Goal: Information Seeking & Learning: Check status

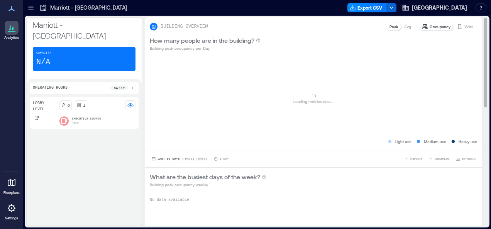
click at [464, 27] on p "Visits" at bounding box center [468, 27] width 9 height 6
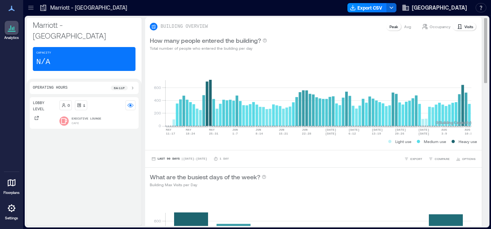
click at [464, 27] on p "Visits" at bounding box center [468, 27] width 9 height 6
click at [338, 162] on div "Last 90 Days | [DATE] - [DATE] 1 Day EXPORT COMPARE OPTIONS" at bounding box center [313, 159] width 327 height 8
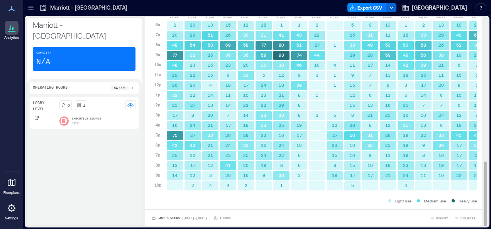
scroll to position [1, 0]
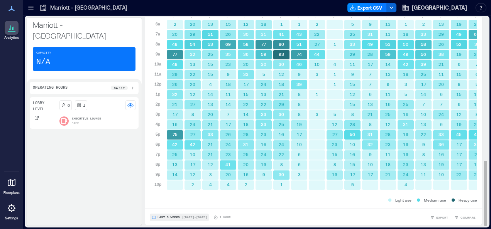
click at [173, 218] on span "Last 3 Weeks" at bounding box center [169, 218] width 22 height 0
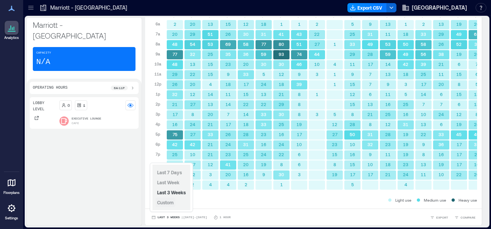
click at [171, 202] on span "Custom" at bounding box center [165, 202] width 17 height 5
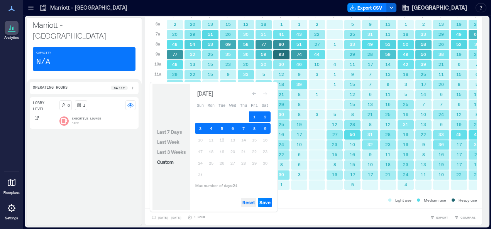
click at [251, 199] on button "Reset" at bounding box center [248, 202] width 15 height 9
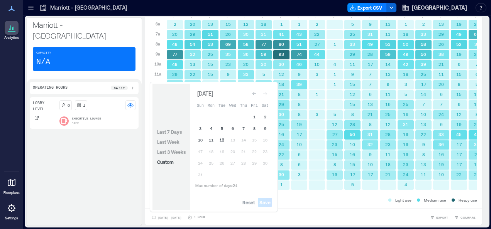
click at [221, 137] on button "12" at bounding box center [222, 140] width 11 height 11
click at [210, 139] on button "11" at bounding box center [211, 140] width 11 height 11
click at [264, 202] on span "Save" at bounding box center [264, 203] width 11 height 6
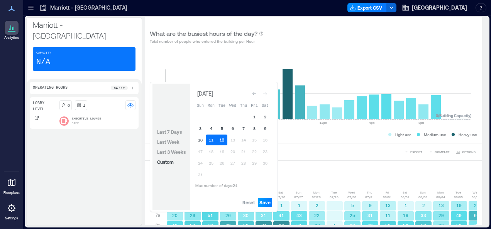
scroll to position [0, 0]
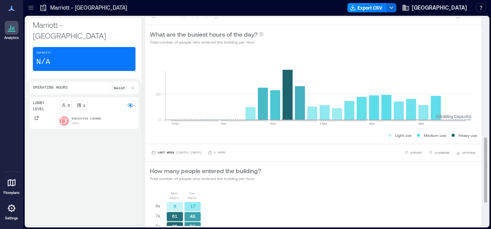
click at [269, 146] on div "Last Week | [DATE] - [DATE] 1 Hour EXPORT COMPARE OPTIONS" at bounding box center [313, 152] width 337 height 17
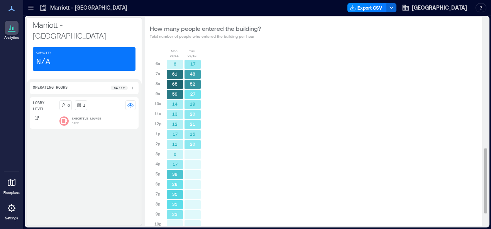
scroll to position [419, 0]
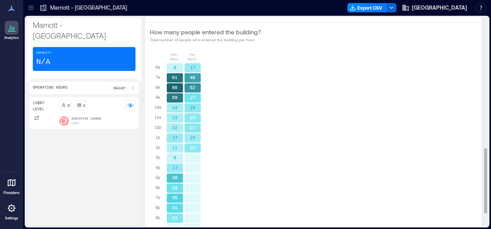
click at [269, 146] on div "[DATE] [DATE] 6a 7a 8a 9a 10a 11a 12p 1p 2p 3p 4p 5p 6p 7p 8p 9p 10p 6 61 65 59…" at bounding box center [313, 146] width 327 height 188
